Goal: Transaction & Acquisition: Purchase product/service

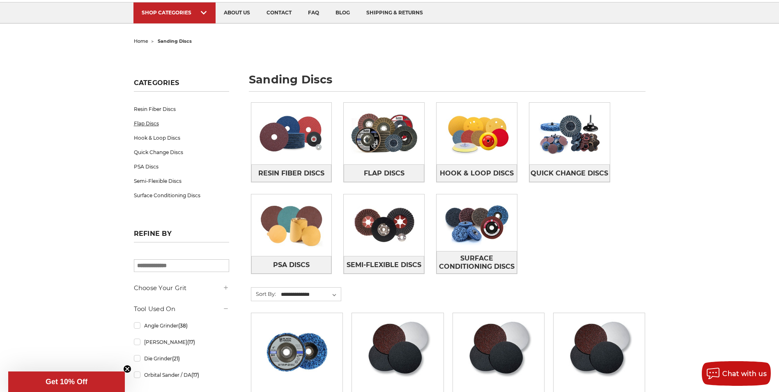
scroll to position [164, 0]
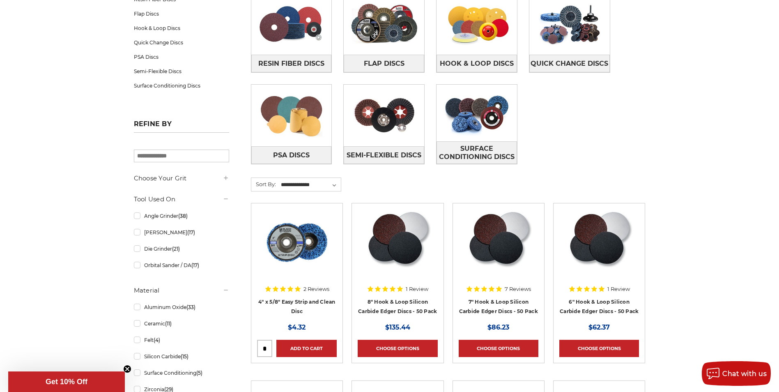
click at [185, 180] on h5 "Choose Your Grit" at bounding box center [181, 178] width 95 height 10
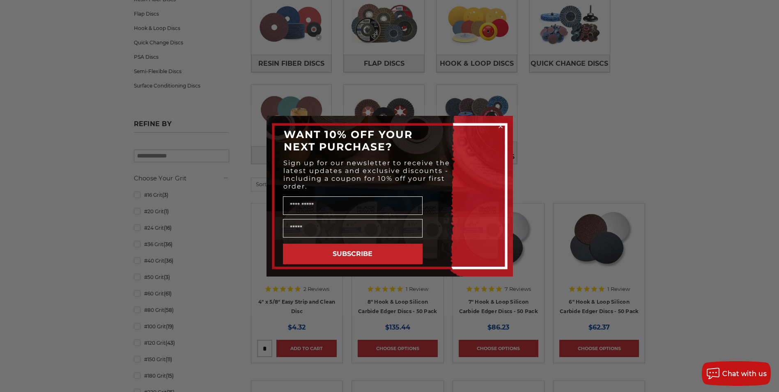
click at [136, 296] on div "Close dialog WANT 10% OFF YOUR NEXT PURCHASE? Sign up for our newsletter to rec…" at bounding box center [389, 196] width 779 height 392
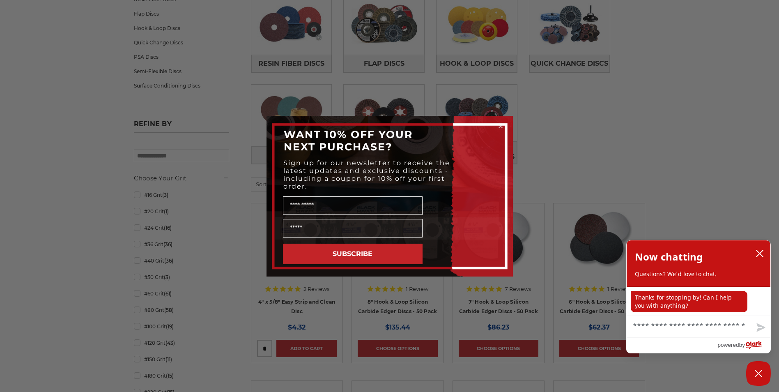
click at [500, 126] on icon "Close dialog" at bounding box center [500, 125] width 3 height 3
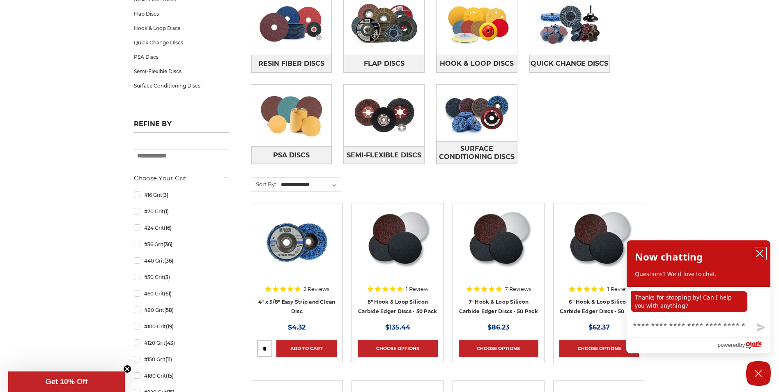
click at [760, 253] on icon "close chatbox" at bounding box center [759, 253] width 8 height 8
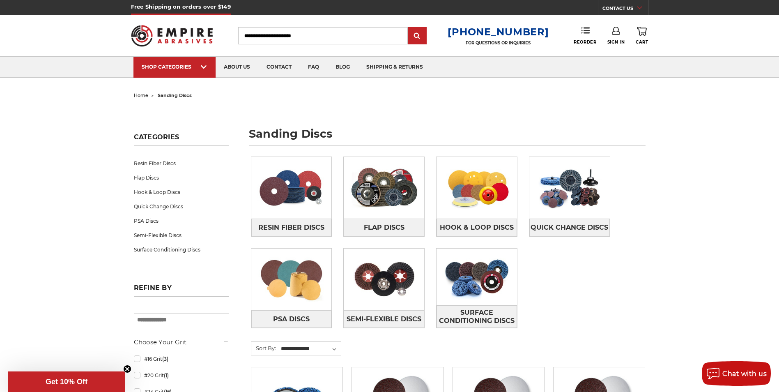
scroll to position [0, 0]
click at [264, 34] on input "Search" at bounding box center [323, 36] width 170 height 17
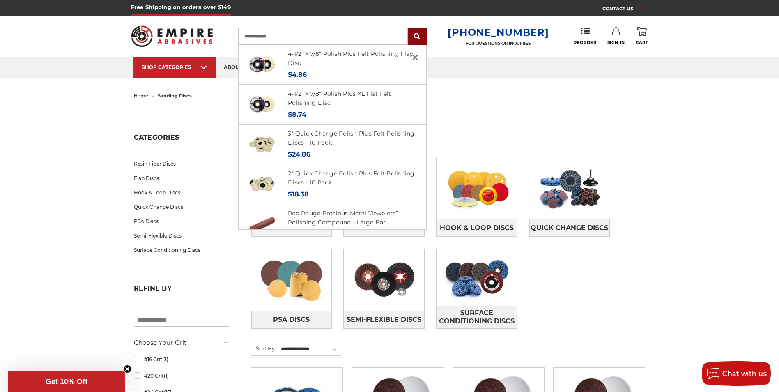
type input "**********"
click at [422, 37] on input "submit" at bounding box center [417, 36] width 16 height 16
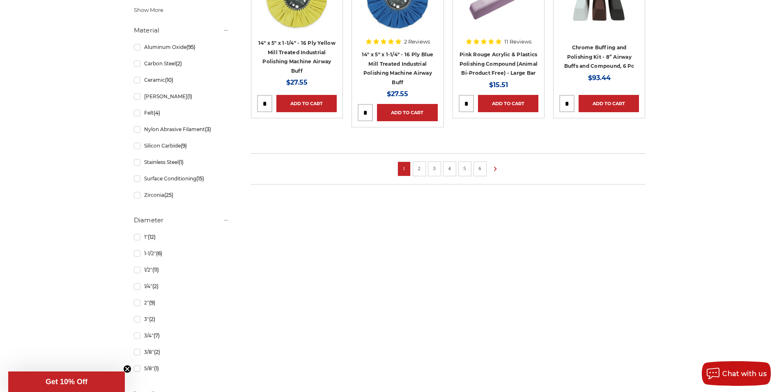
scroll to position [616, 0]
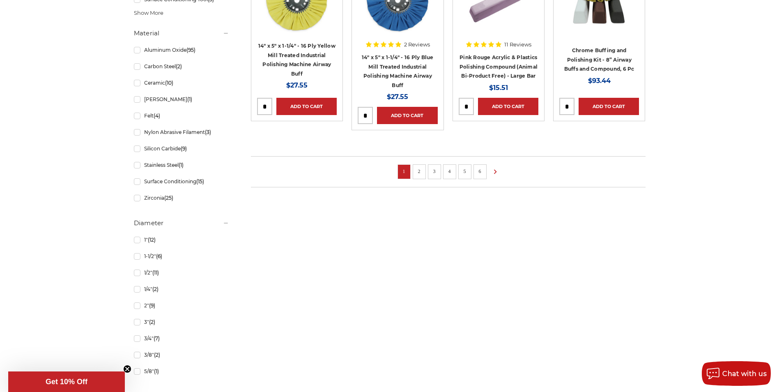
click at [422, 172] on link "2" at bounding box center [419, 171] width 8 height 9
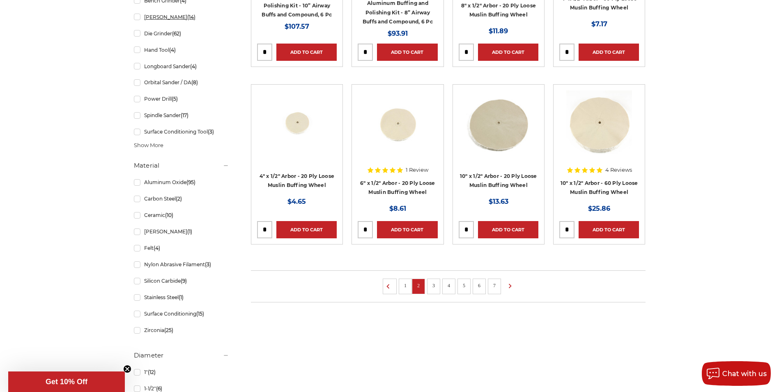
scroll to position [493, 0]
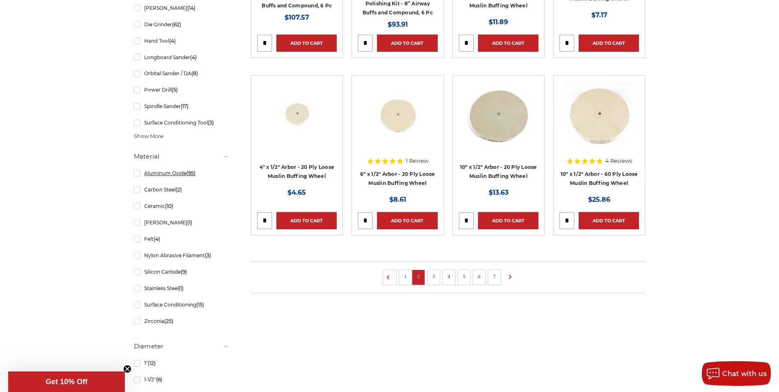
click at [137, 174] on link "Aluminum Oxide (95)" at bounding box center [181, 173] width 95 height 14
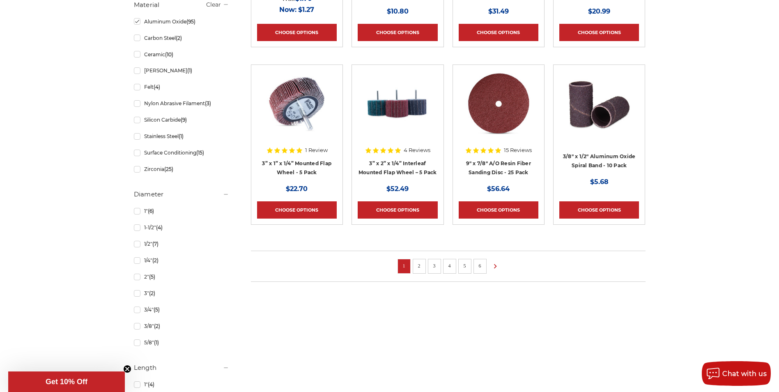
scroll to position [575, 0]
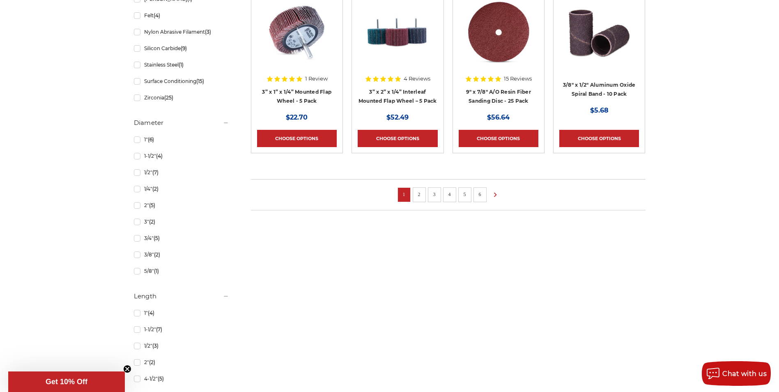
click at [420, 198] on li "2" at bounding box center [419, 194] width 13 height 15
click at [136, 158] on link "1-1/2" (4)" at bounding box center [181, 156] width 95 height 14
